Goal: Task Accomplishment & Management: Use online tool/utility

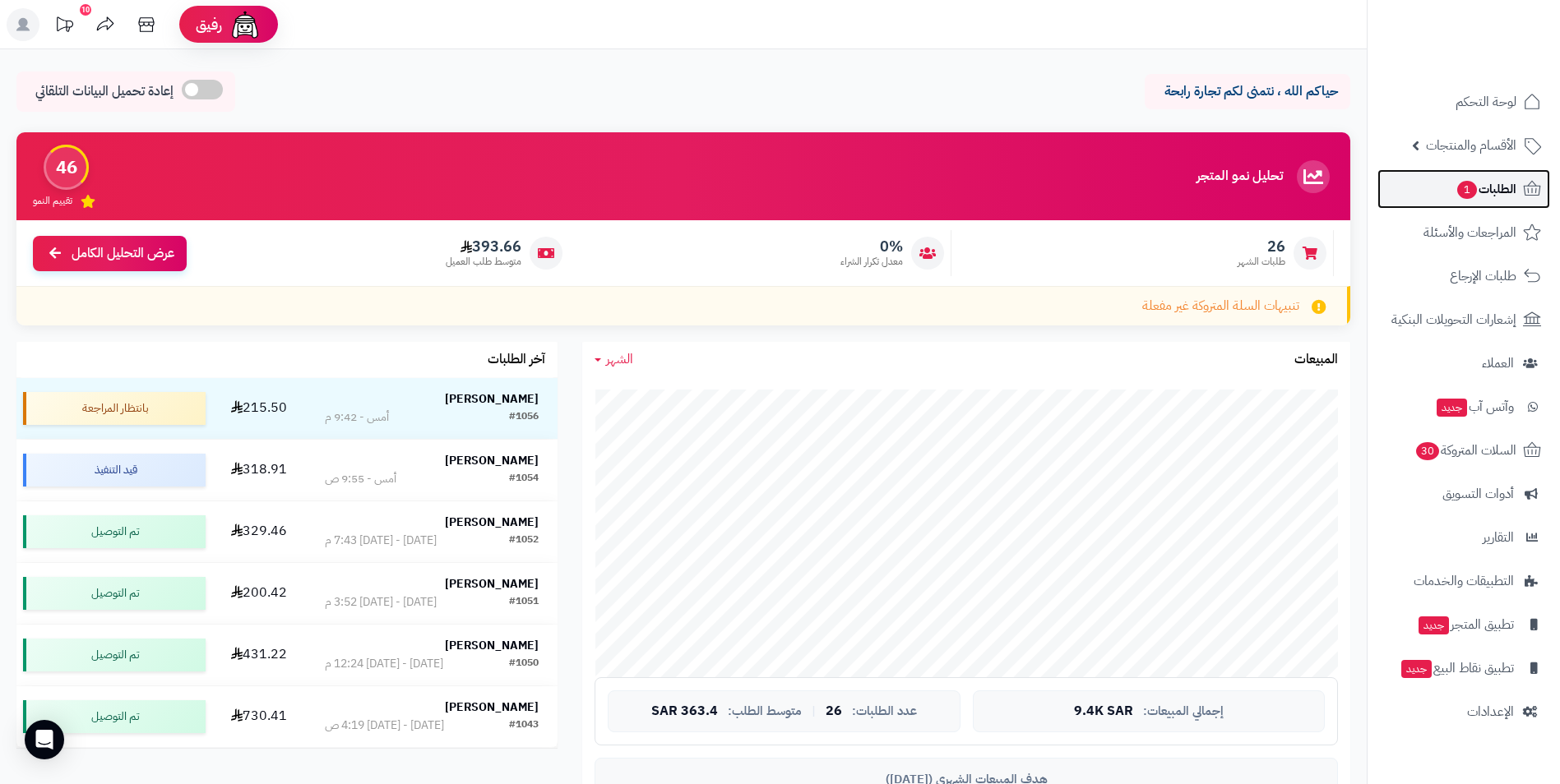
click at [1500, 193] on span "الطلبات 1" at bounding box center [1485, 189] width 61 height 23
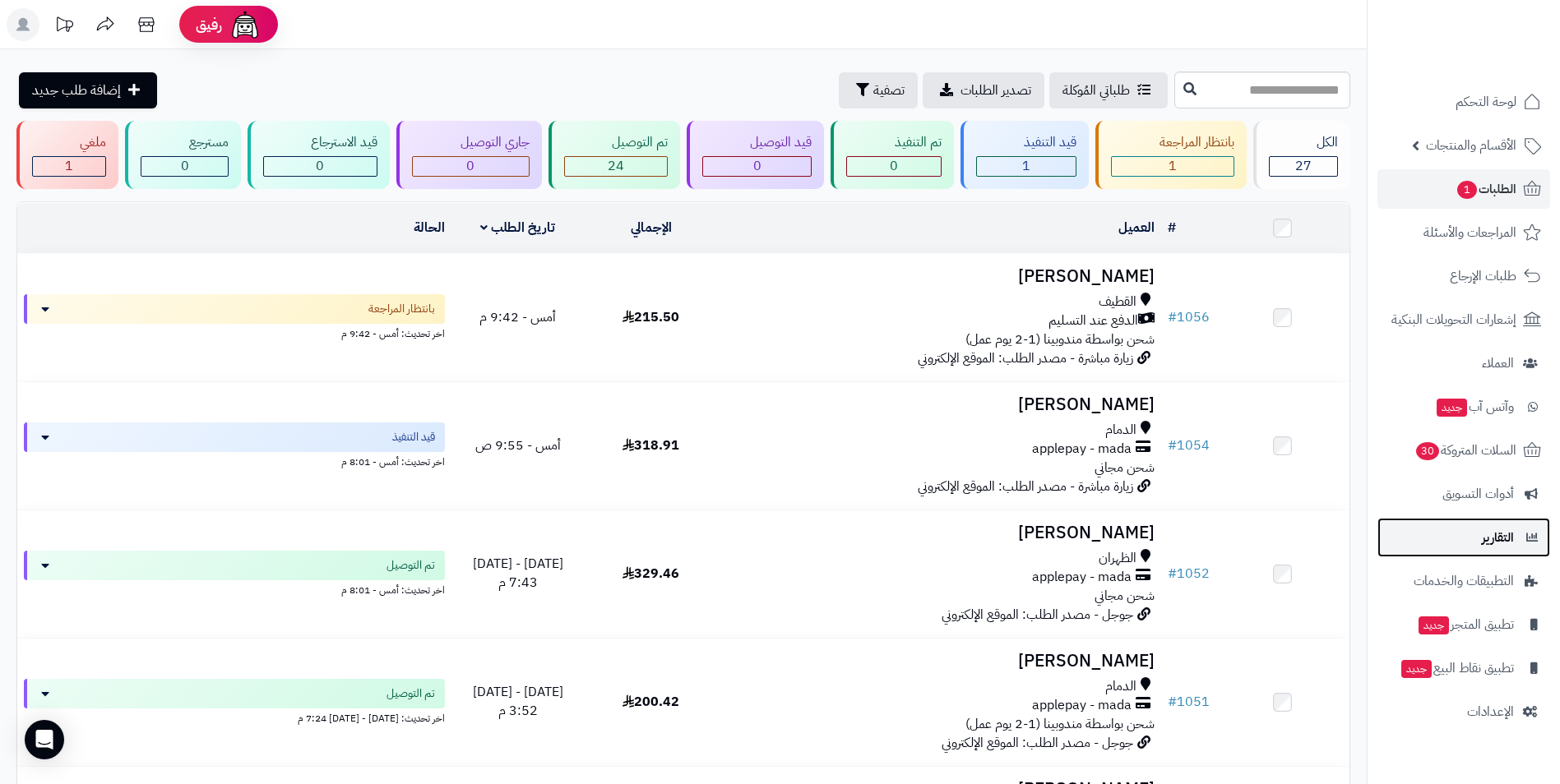
click at [1501, 544] on span "التقارير" at bounding box center [1497, 537] width 32 height 23
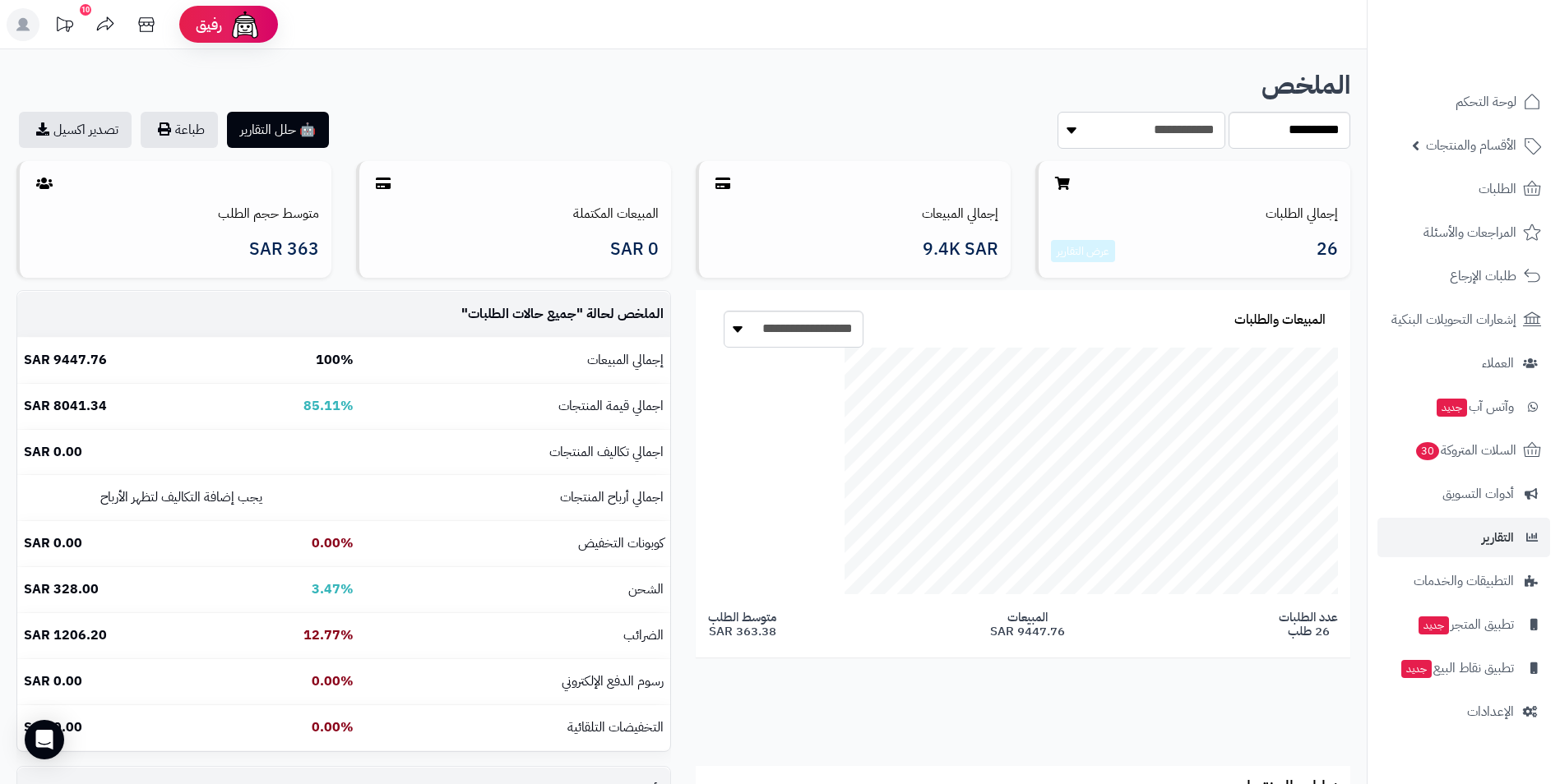
click at [1159, 134] on select "**********" at bounding box center [1142, 130] width 168 height 37
click at [950, 86] on h1 "الملخص" at bounding box center [683, 86] width 1333 height 28
click at [63, 129] on link "تصدير اكسيل" at bounding box center [76, 129] width 112 height 36
click at [676, 76] on h1 "الملخص" at bounding box center [683, 86] width 1333 height 28
